Goal: Complete application form: Complete application form

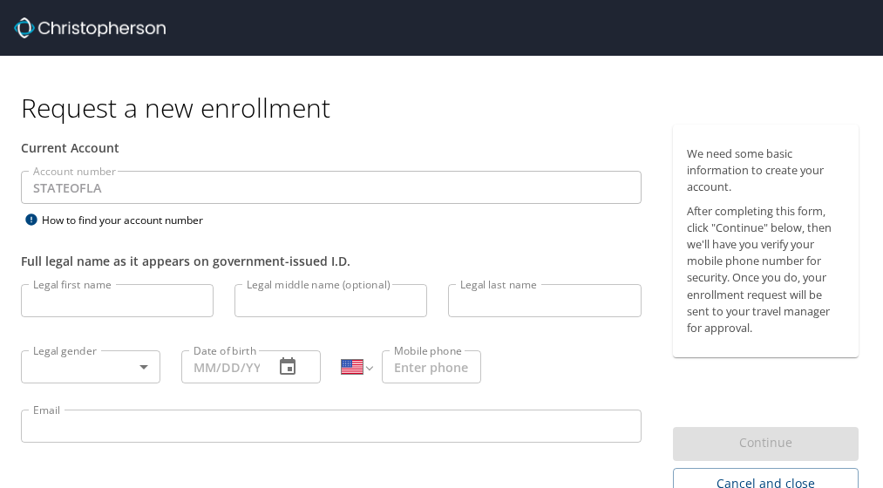
select select "US"
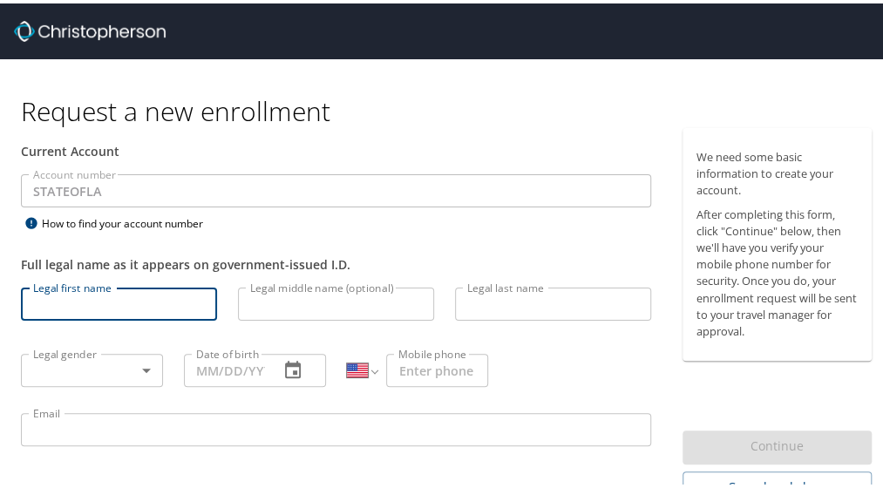
click at [112, 301] on input "Legal first name" at bounding box center [119, 300] width 196 height 33
click at [113, 297] on input "Legal first name" at bounding box center [119, 300] width 196 height 33
type input "[PERSON_NAME]"
type input "[PERSON_NAME][EMAIL_ADDRESS][PERSON_NAME][DOMAIN_NAME]"
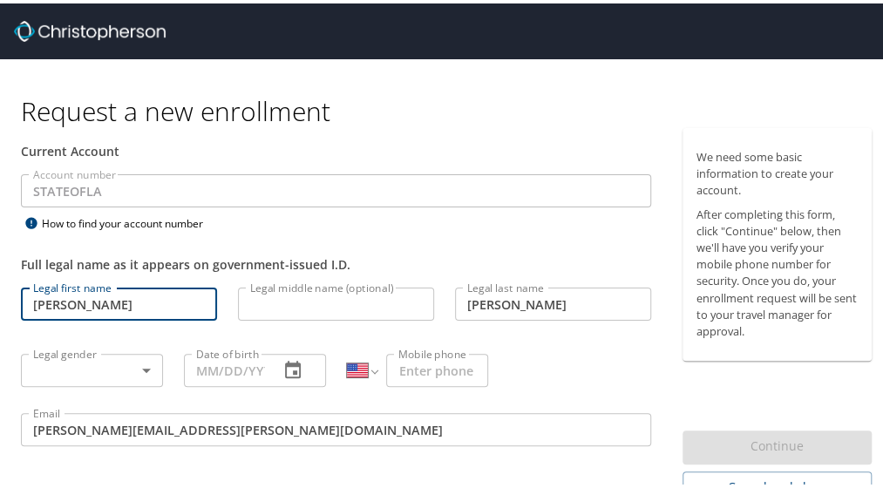
click at [146, 364] on body "Request a new enrollment Current Account Account number STATEOFLA Account numbe…" at bounding box center [448, 244] width 896 height 488
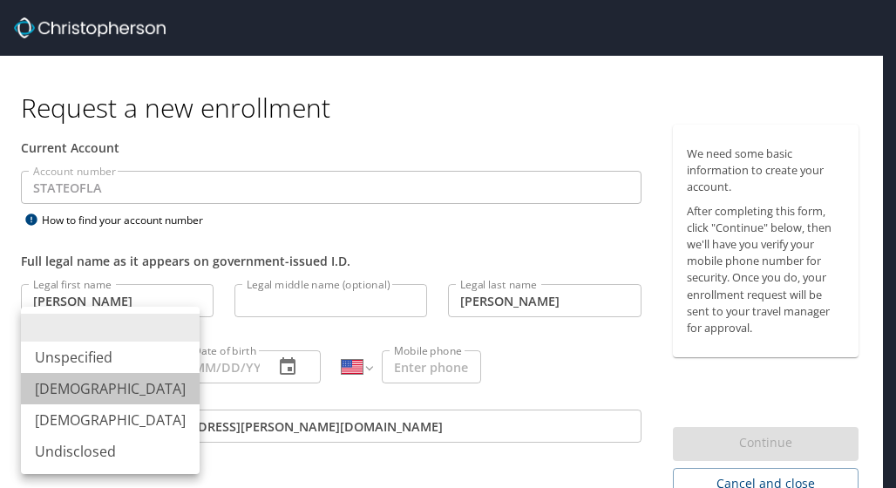
click at [115, 386] on li "[DEMOGRAPHIC_DATA]" at bounding box center [110, 388] width 179 height 31
type input "[DEMOGRAPHIC_DATA]"
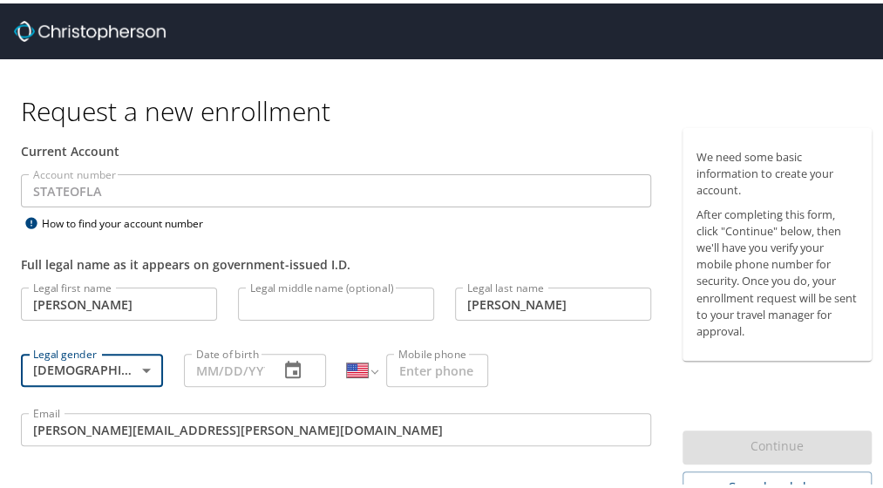
click at [241, 374] on input "Date of birth" at bounding box center [224, 366] width 81 height 33
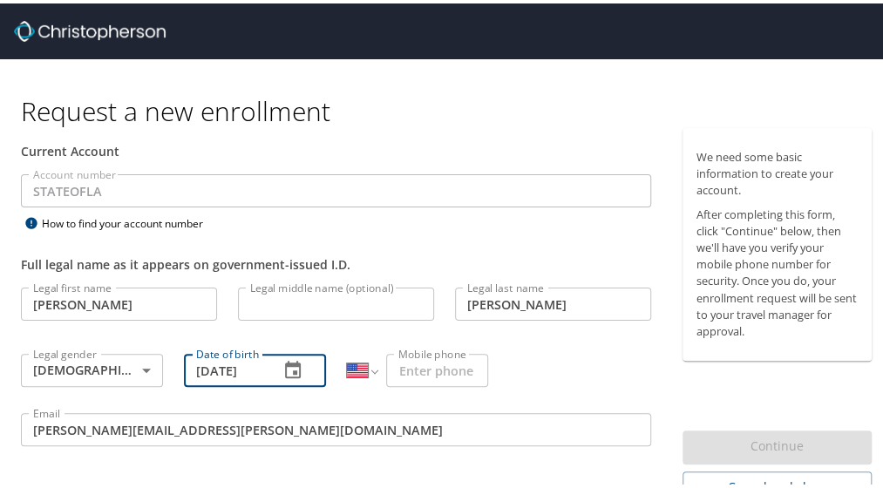
scroll to position [0, 1]
type input "[DATE]"
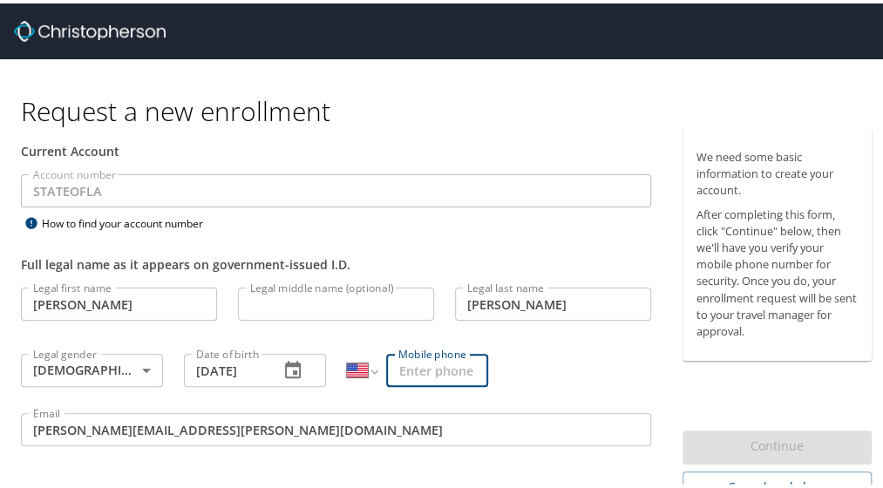
click at [419, 358] on input "Mobile phone" at bounding box center [437, 366] width 102 height 33
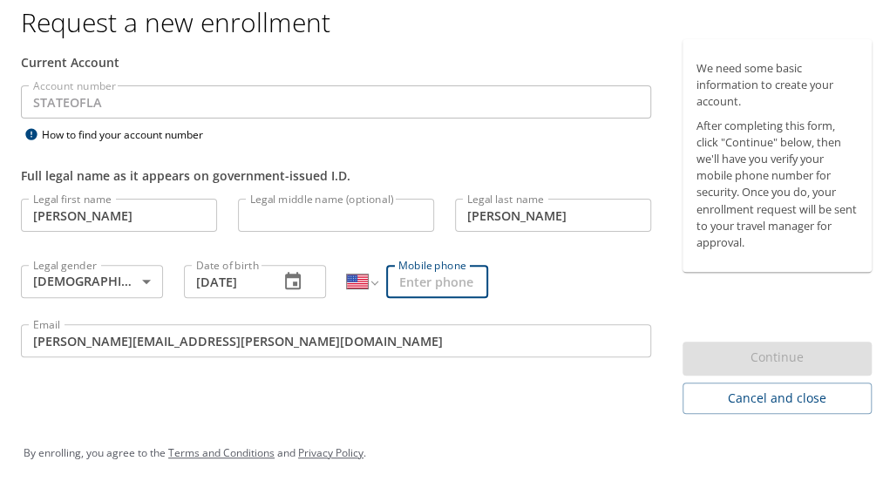
click at [401, 273] on input "Mobile phone" at bounding box center [437, 277] width 102 height 33
type input "[PHONE_NUMBER]"
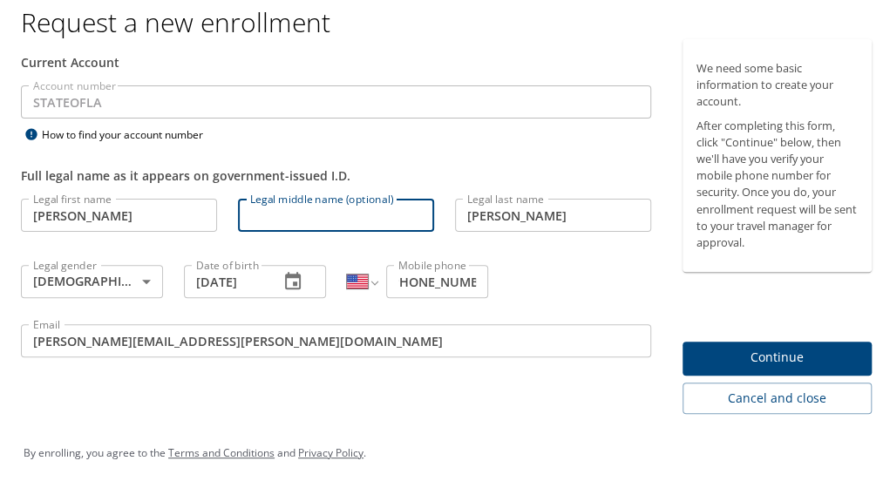
click at [314, 214] on input "Legal middle name (optional)" at bounding box center [336, 211] width 196 height 33
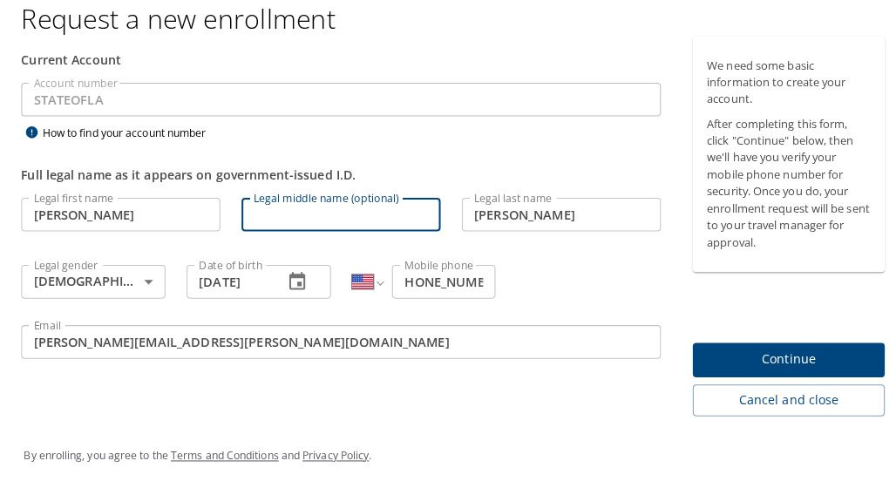
scroll to position [0, 0]
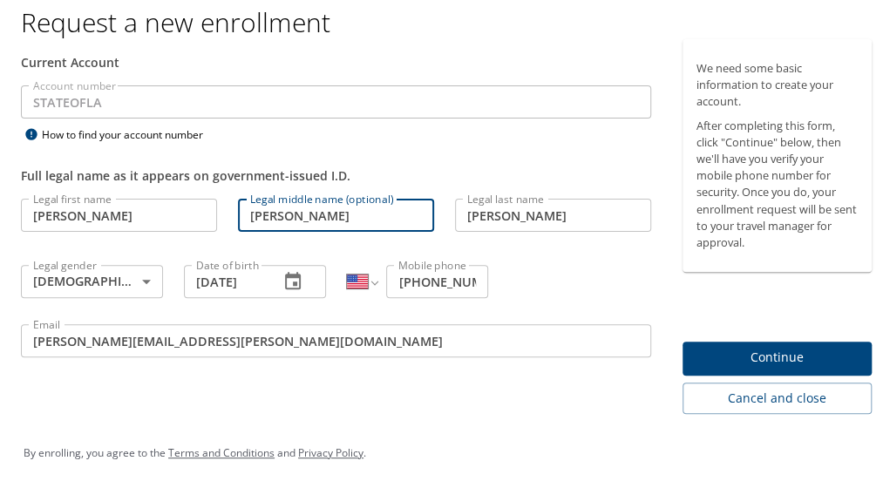
type input "[PERSON_NAME]"
click at [792, 345] on span "Continue" at bounding box center [776, 354] width 161 height 22
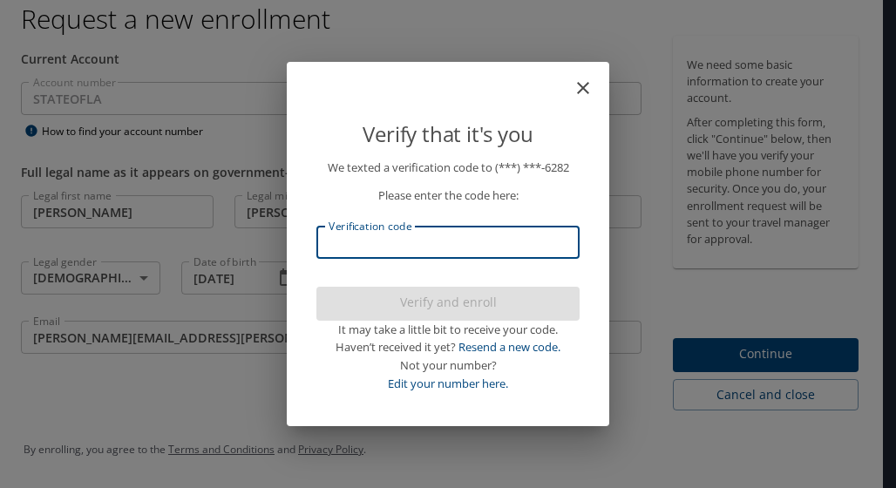
click at [468, 244] on input "Verification code" at bounding box center [447, 242] width 263 height 33
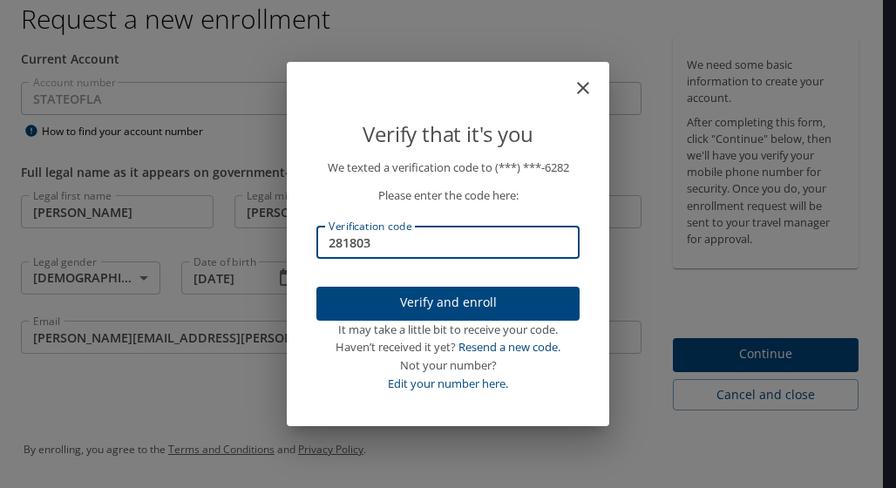
type input "281803"
click at [502, 306] on span "Verify and enroll" at bounding box center [447, 303] width 235 height 22
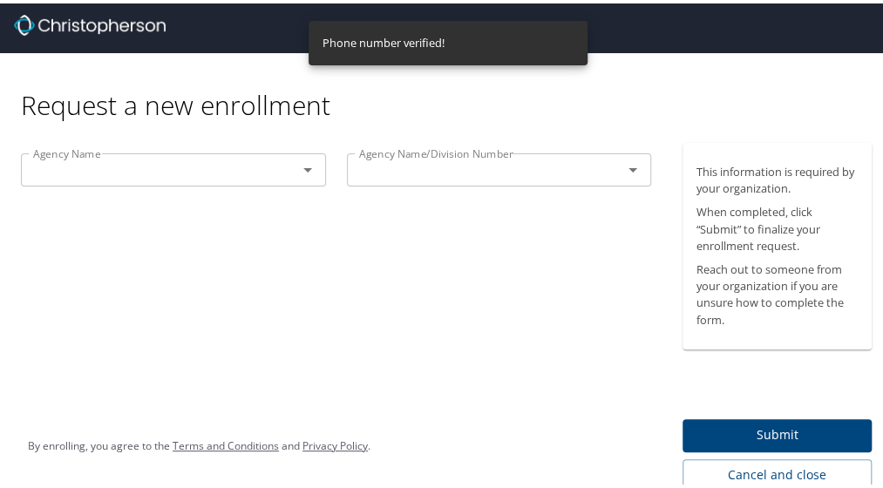
scroll to position [5, 0]
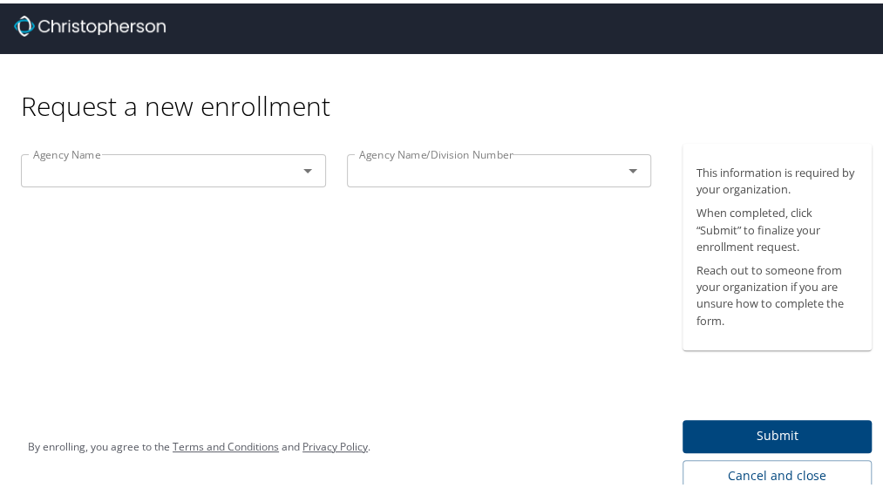
click at [303, 165] on icon "Open" at bounding box center [307, 167] width 21 height 21
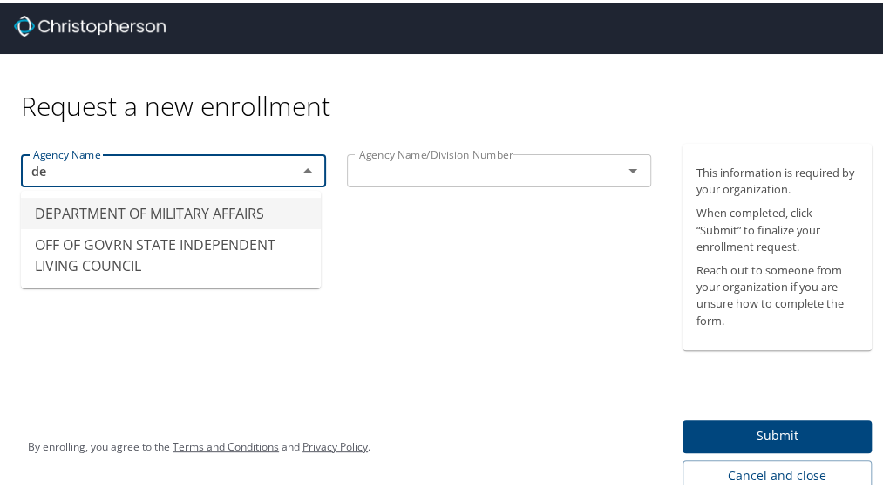
type input "d"
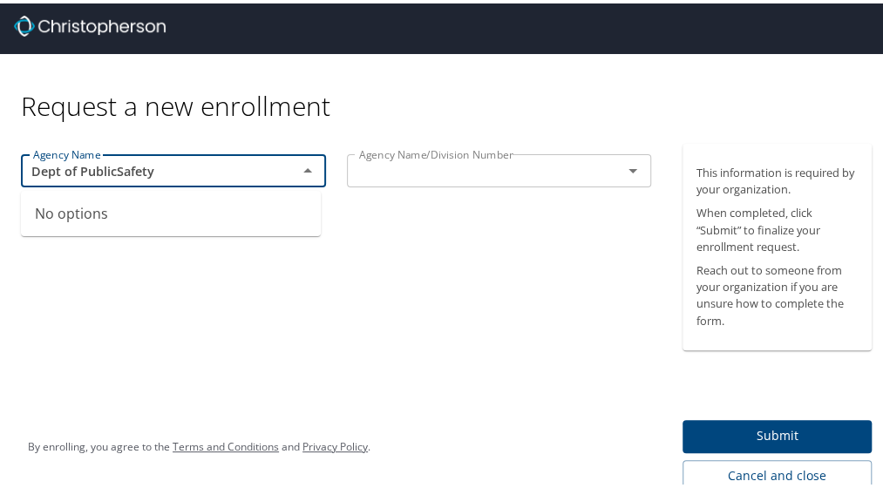
type input "Dept of PublicSafety"
click at [519, 163] on input "text" at bounding box center [473, 167] width 243 height 23
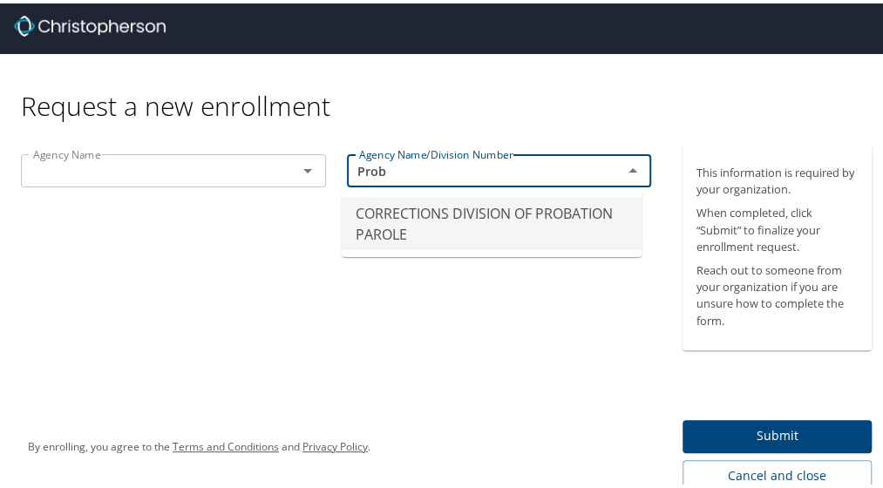
click at [522, 211] on li "CORRECTIONS DIVISION OF PROBATION PAROLE" at bounding box center [492, 220] width 300 height 52
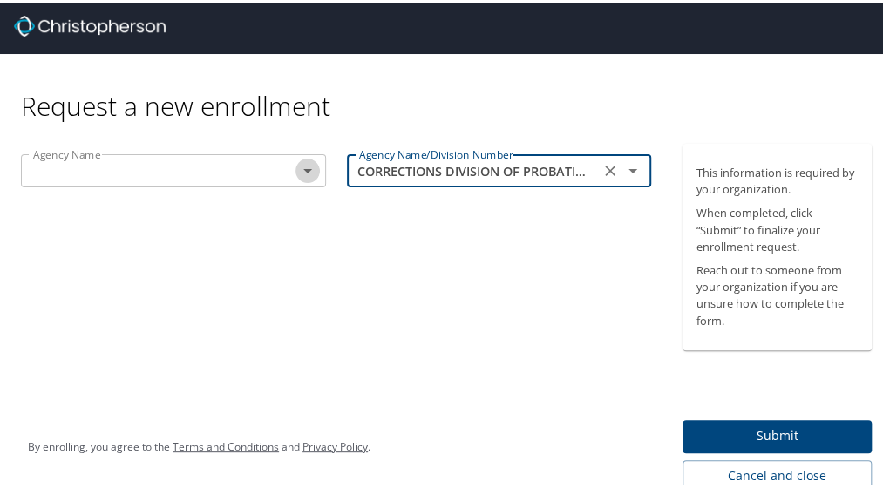
click at [305, 167] on icon "Open" at bounding box center [307, 167] width 21 height 21
type input "CORRECTIONS DIVISION OF PROBATION PAROLE"
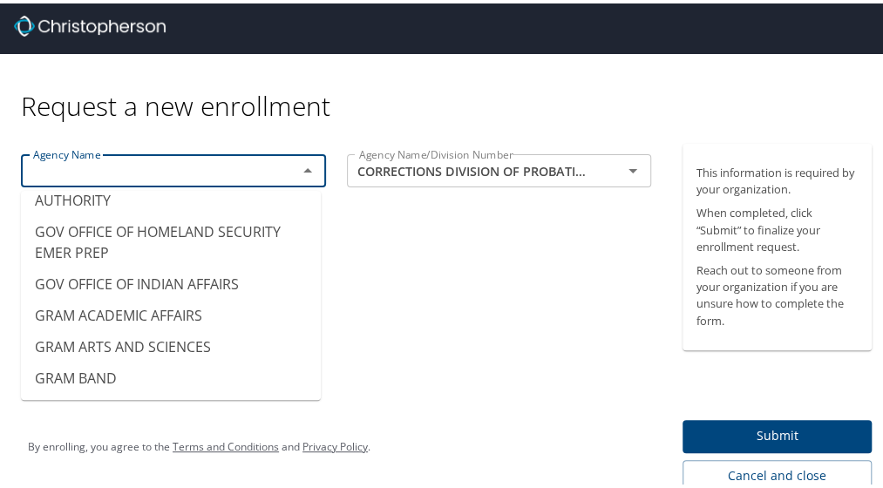
scroll to position [4472, 0]
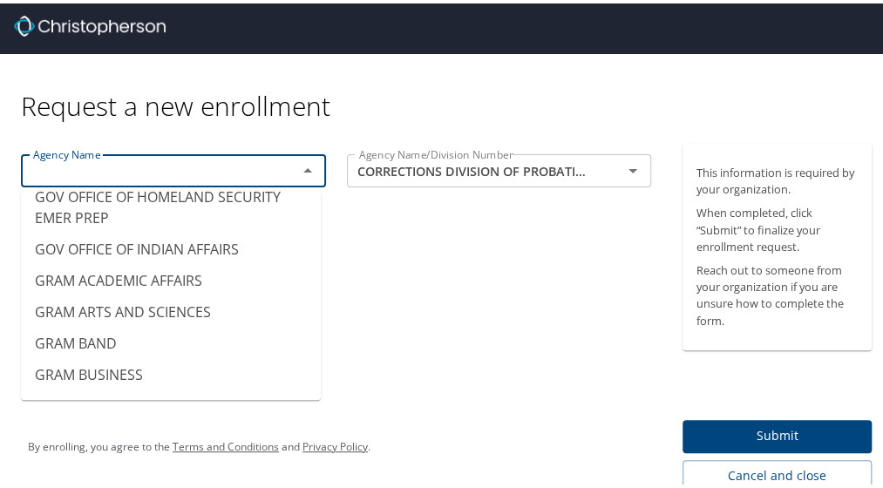
click at [172, 170] on input "text" at bounding box center [147, 167] width 243 height 23
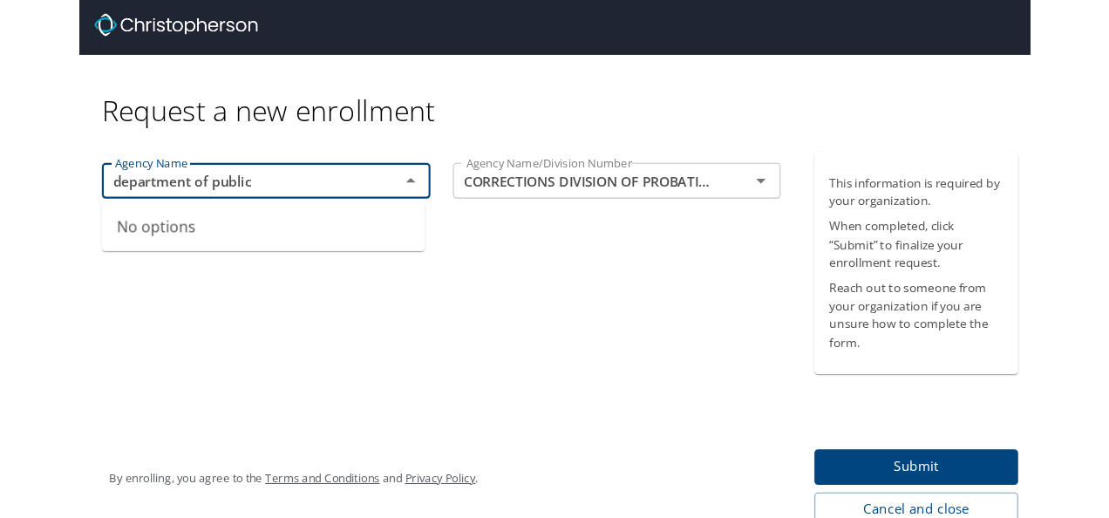
scroll to position [0, 0]
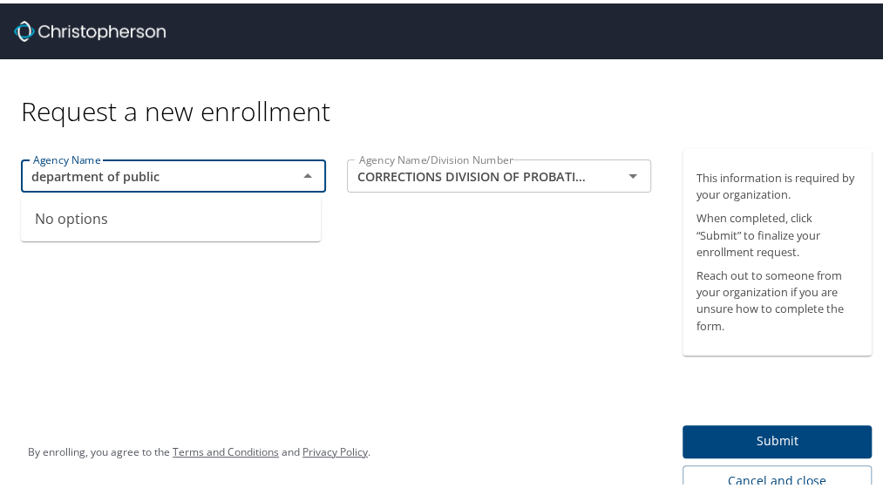
click at [40, 172] on input "department of public" at bounding box center [147, 172] width 243 height 23
click at [132, 170] on input "Department of public" at bounding box center [147, 172] width 243 height 23
click at [177, 170] on input "Department of Public" at bounding box center [147, 172] width 243 height 23
type input "Department of Public Safety"
click at [410, 247] on div "Agency Name Department of Public Safety Agency Name Agency Name/Division Number…" at bounding box center [336, 320] width 672 height 349
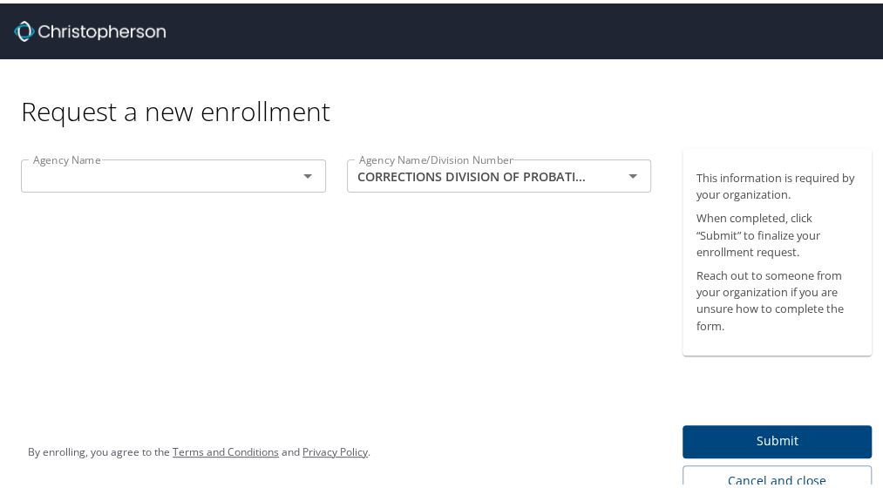
click at [757, 432] on span "Submit" at bounding box center [776, 438] width 161 height 22
